Goal: Browse casually: Explore the website without a specific task or goal

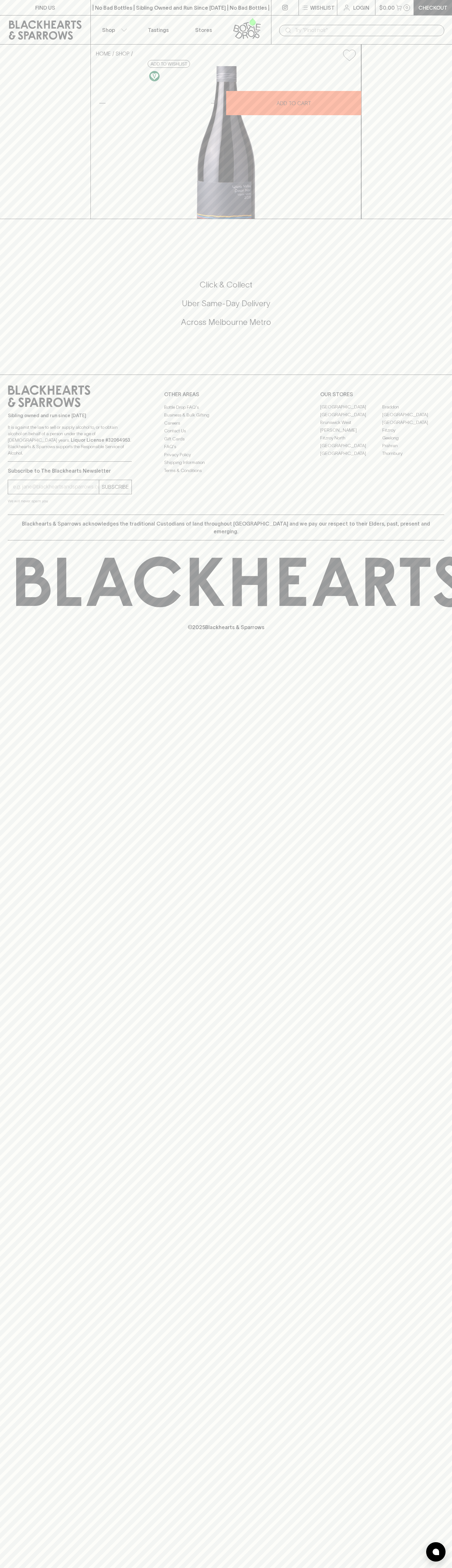
click at [50, 16] on link at bounding box center [45, 30] width 90 height 29
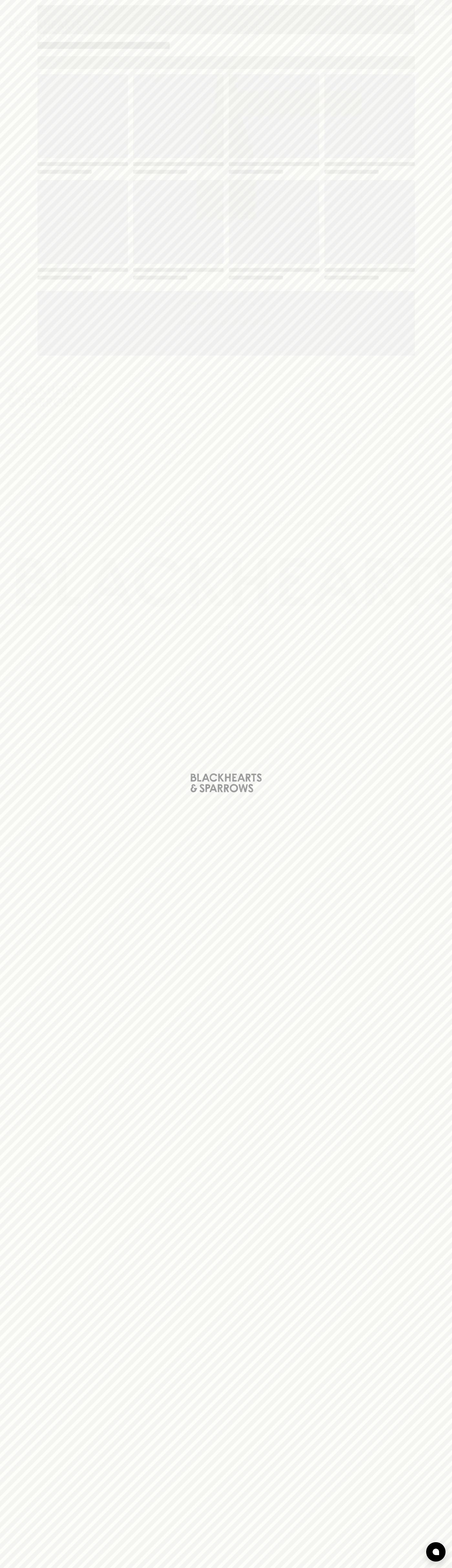
click at [436, 153] on div "Loading" at bounding box center [226, 784] width 452 height 1568
click at [257, 1567] on html "FIND US | No Bad Bottles | Sibling Owned and Run Since [DATE] | No Bad Bottles …" at bounding box center [226, 784] width 452 height 1568
